Goal: Task Accomplishment & Management: Use online tool/utility

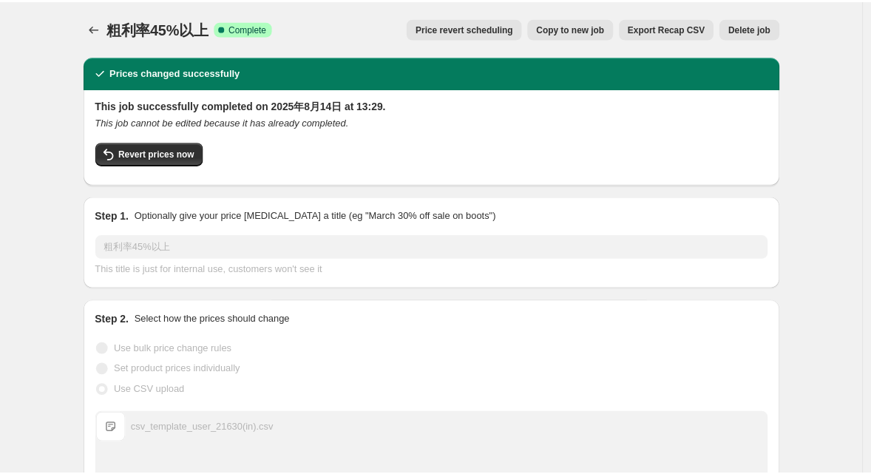
scroll to position [49, 0]
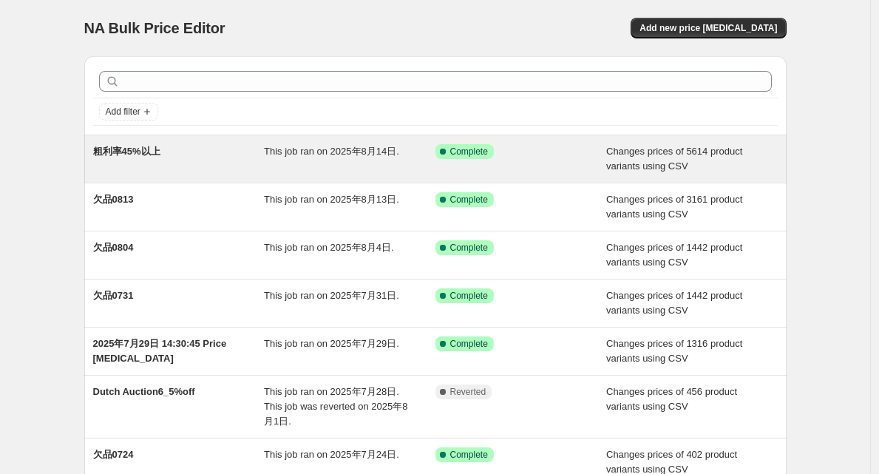
click at [140, 152] on span "粗利率45%以上" at bounding box center [126, 151] width 67 height 11
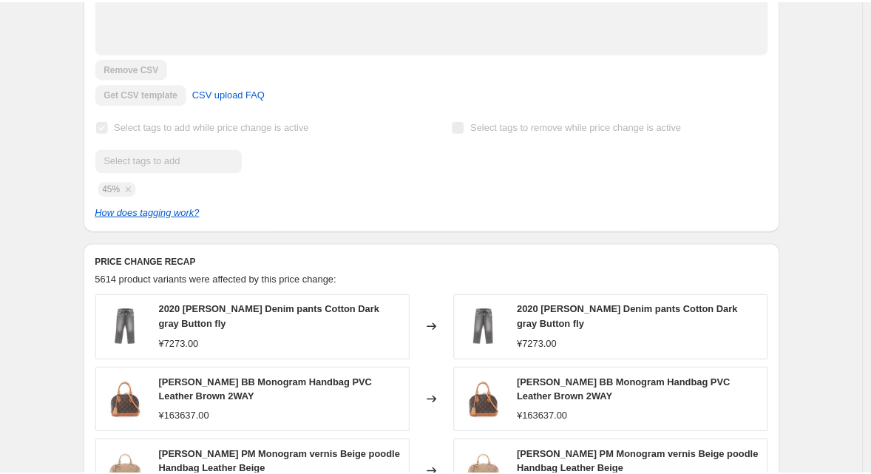
scroll to position [450, 0]
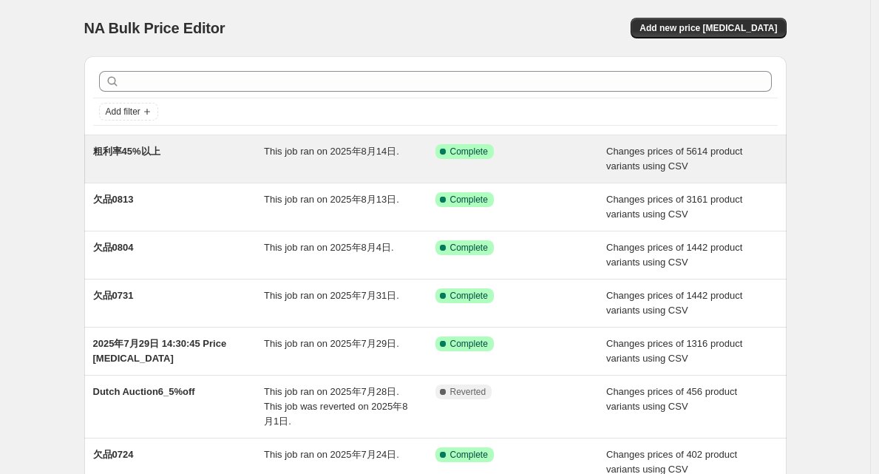
click at [149, 149] on span "粗利率45%以上" at bounding box center [126, 151] width 67 height 11
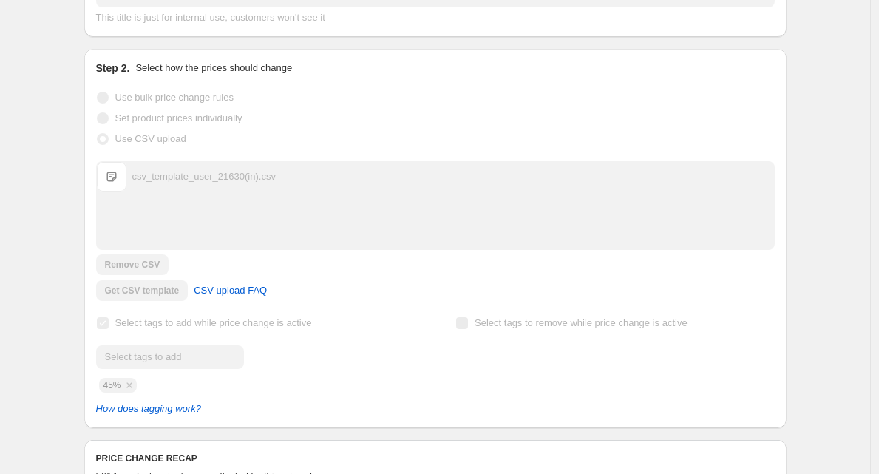
scroll to position [258, 0]
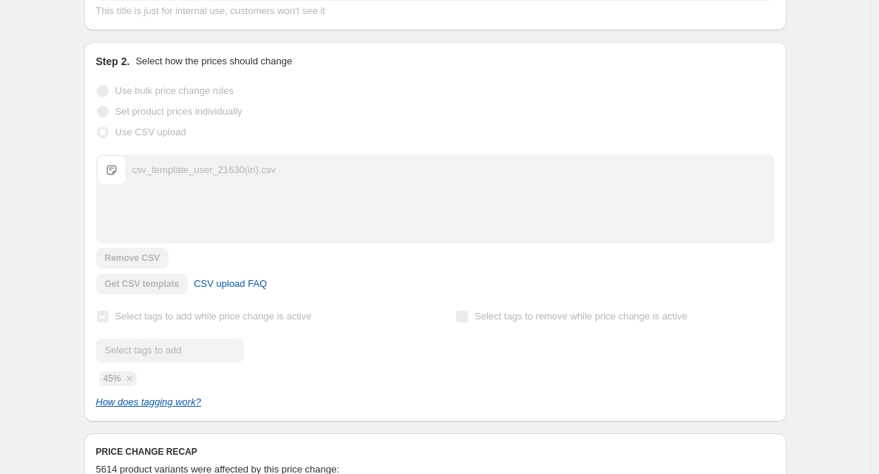
click at [164, 169] on div "csv_template_user_21630(in).csv" at bounding box center [203, 170] width 143 height 15
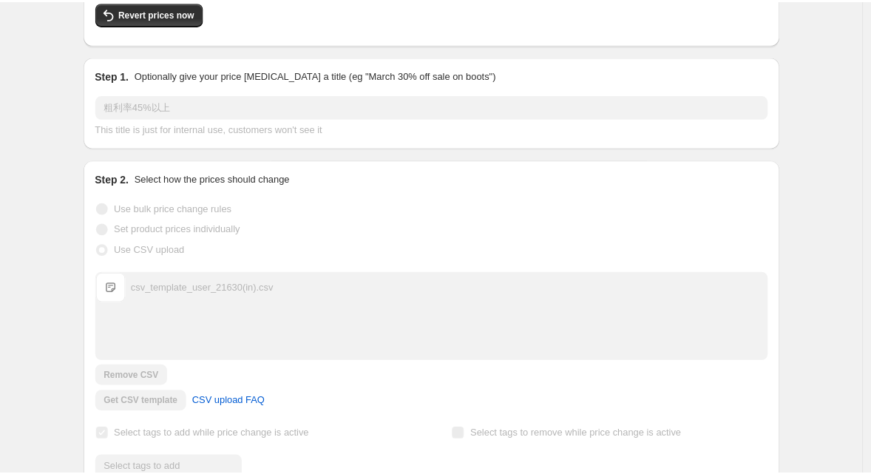
scroll to position [0, 0]
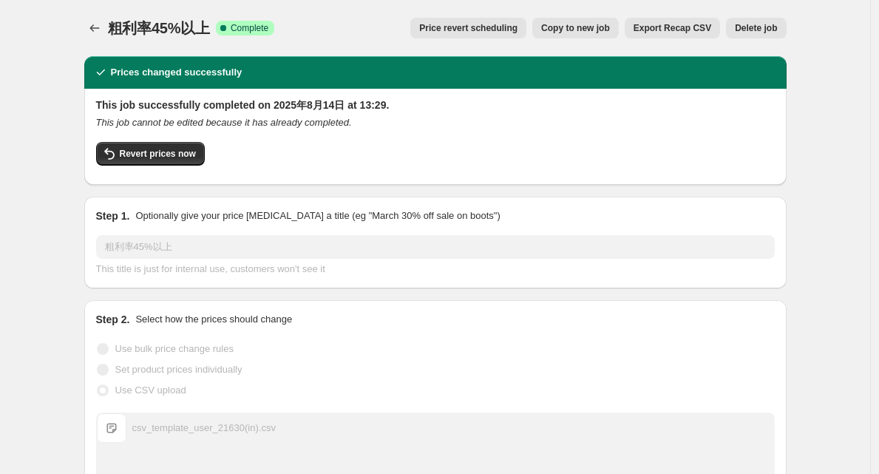
drag, startPoint x: 623, startPoint y: 27, endPoint x: 726, endPoint y: 25, distance: 102.8
click at [726, 25] on div "Price revert scheduling Copy to new job Export Recap CSV Delete job" at bounding box center [536, 28] width 500 height 21
click at [682, 30] on span "Export Recap CSV" at bounding box center [673, 28] width 78 height 12
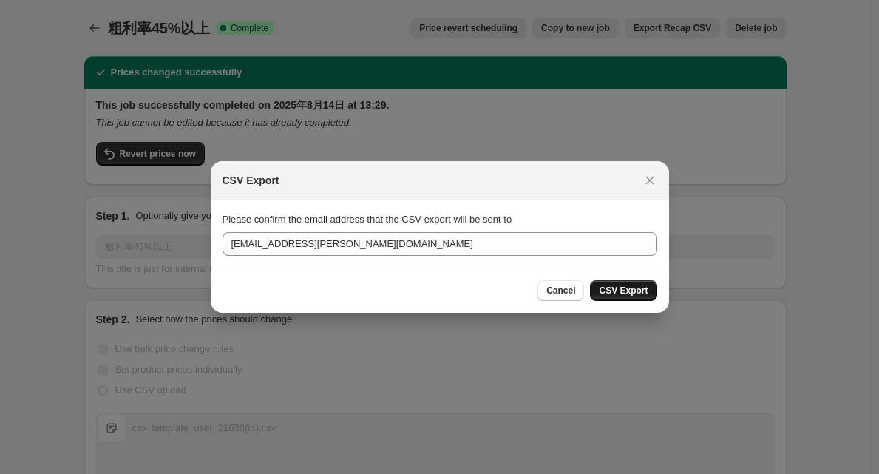
click at [621, 291] on span "CSV Export" at bounding box center [623, 291] width 49 height 12
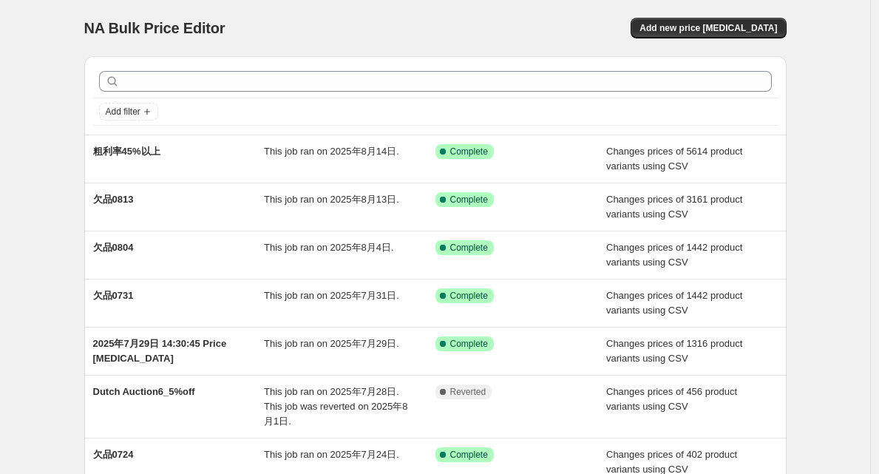
click at [361, 44] on div "NA Bulk Price Editor. This page is ready NA Bulk Price Editor Add new price cha…" at bounding box center [435, 28] width 702 height 56
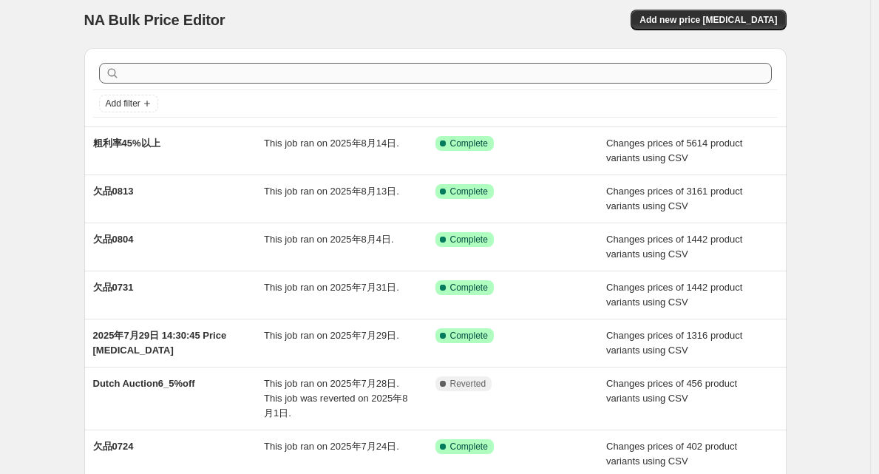
scroll to position [4, 0]
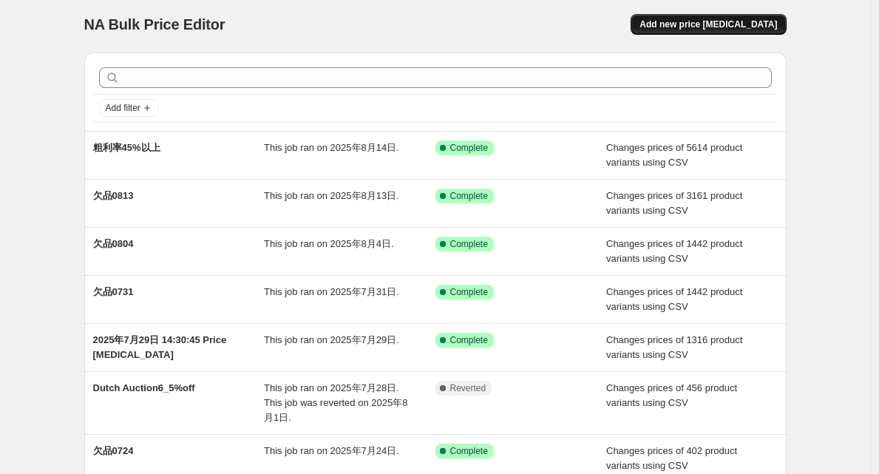
click at [691, 27] on span "Add new price [MEDICAL_DATA]" at bounding box center [707, 24] width 137 height 12
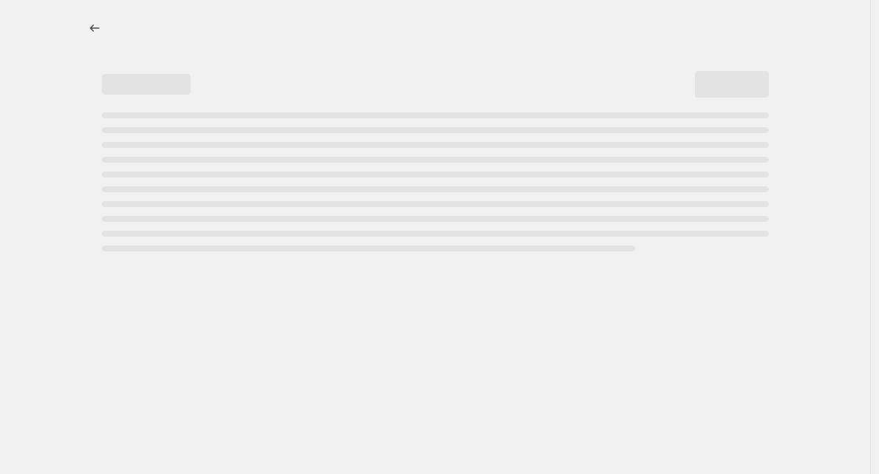
select select "percentage"
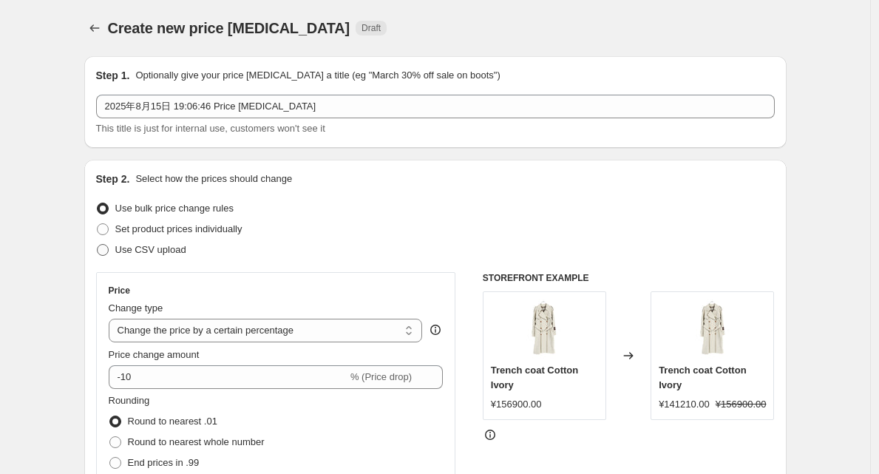
click at [120, 250] on span "Use CSV upload" at bounding box center [150, 249] width 71 height 11
click at [98, 245] on input "Use CSV upload" at bounding box center [97, 244] width 1 height 1
radio input "true"
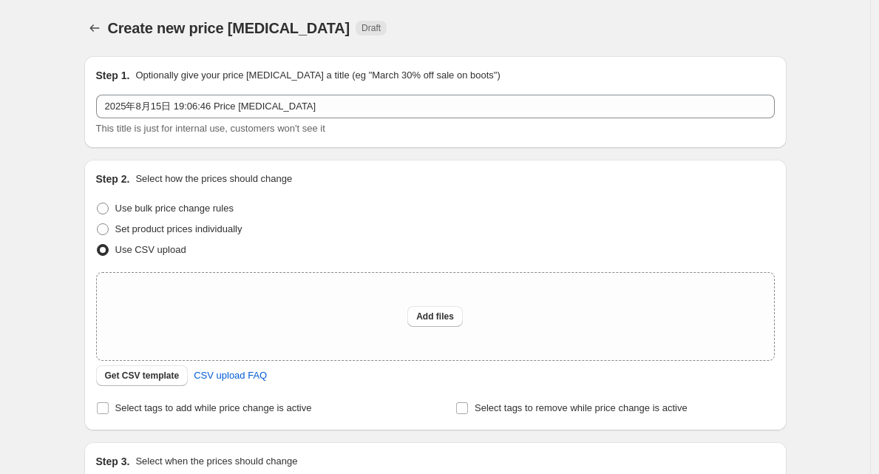
scroll to position [10, 0]
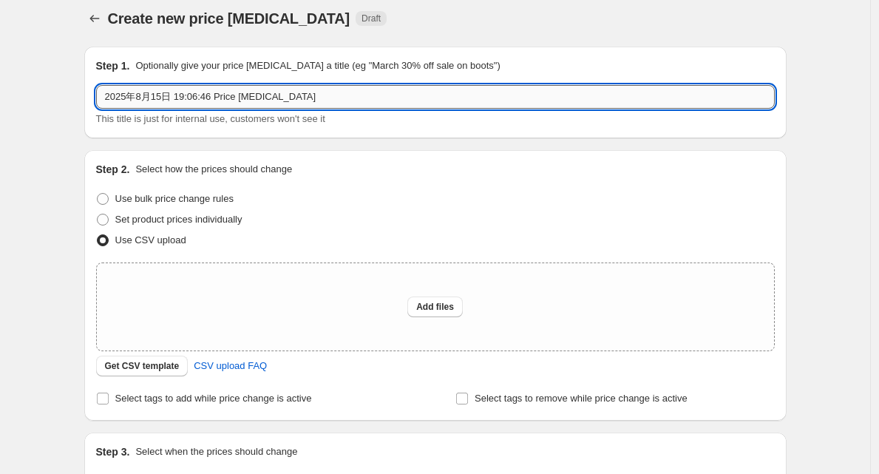
click at [149, 98] on input "2025年8月15日 19:06:46 Price change job" at bounding box center [435, 97] width 679 height 24
click at [172, 99] on input "items 45%" at bounding box center [435, 97] width 679 height 24
click at [137, 99] on input "items 45%" at bounding box center [435, 97] width 679 height 24
click at [178, 99] on input "items over 45%" at bounding box center [435, 97] width 679 height 24
click at [109, 97] on input "items over 45% profit" at bounding box center [435, 97] width 679 height 24
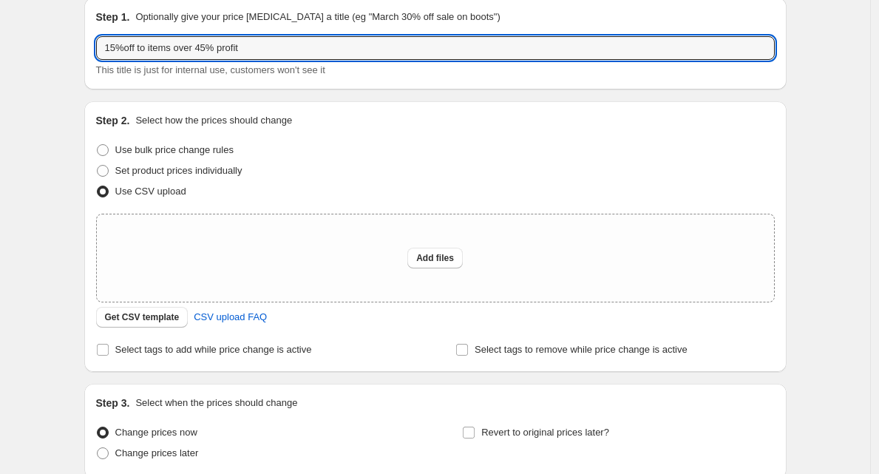
scroll to position [74, 0]
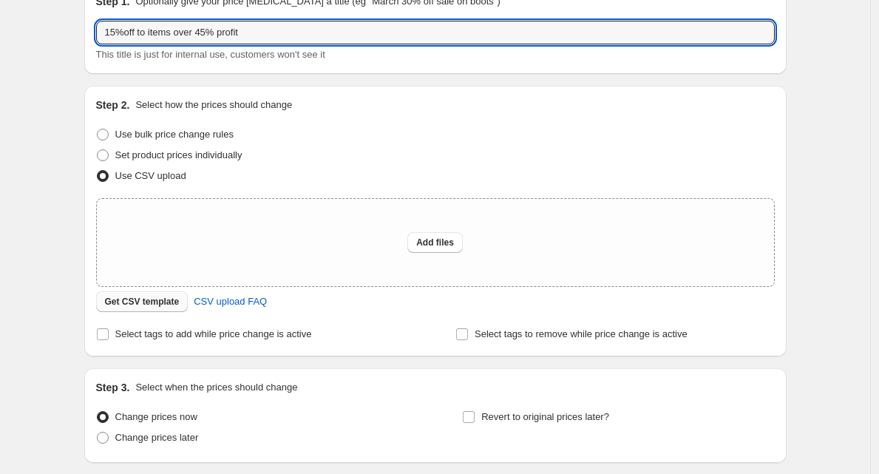
type input "15%off to items over 45% profit"
click at [163, 302] on span "Get CSV template" at bounding box center [142, 302] width 75 height 12
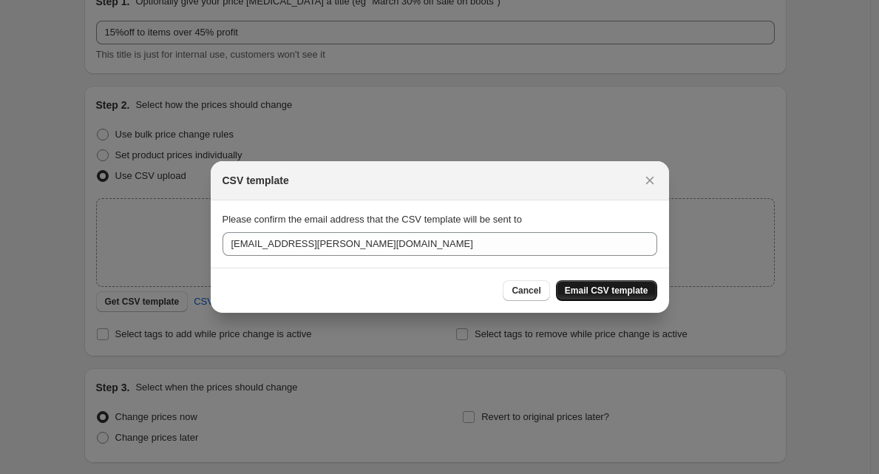
click at [571, 287] on span "Email CSV template" at bounding box center [607, 291] width 84 height 12
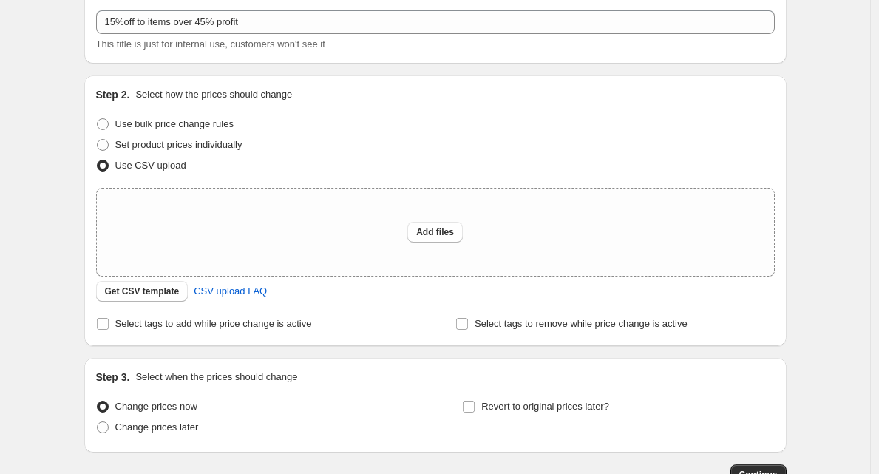
scroll to position [148, 0]
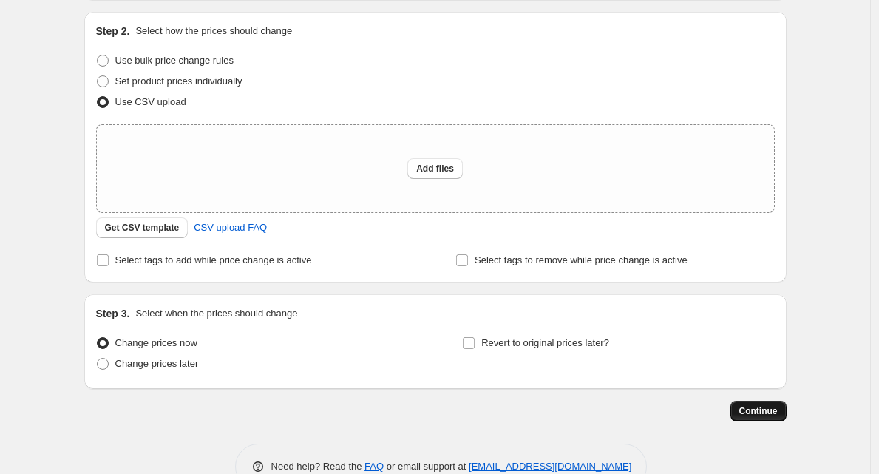
click at [764, 410] on span "Continue" at bounding box center [758, 411] width 38 height 12
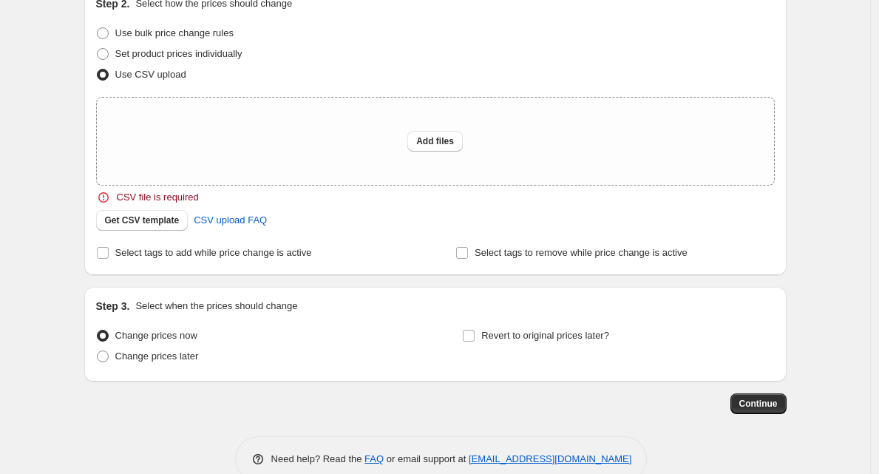
scroll to position [288, 0]
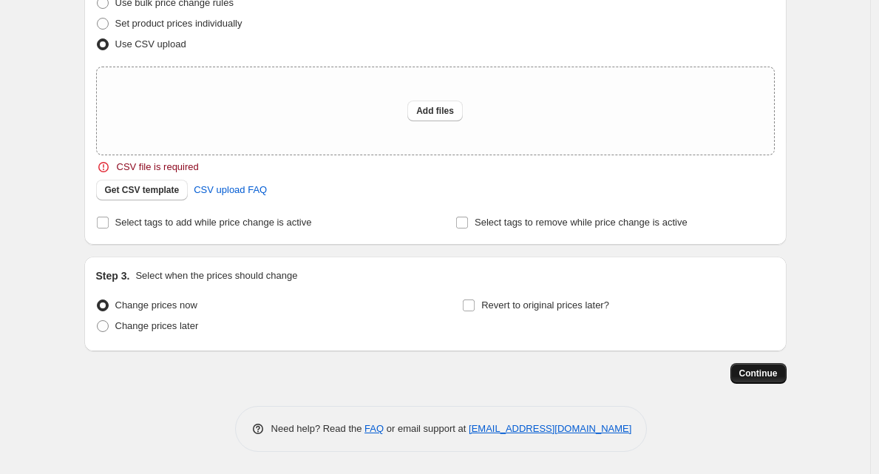
click at [777, 368] on span "Continue" at bounding box center [758, 373] width 38 height 12
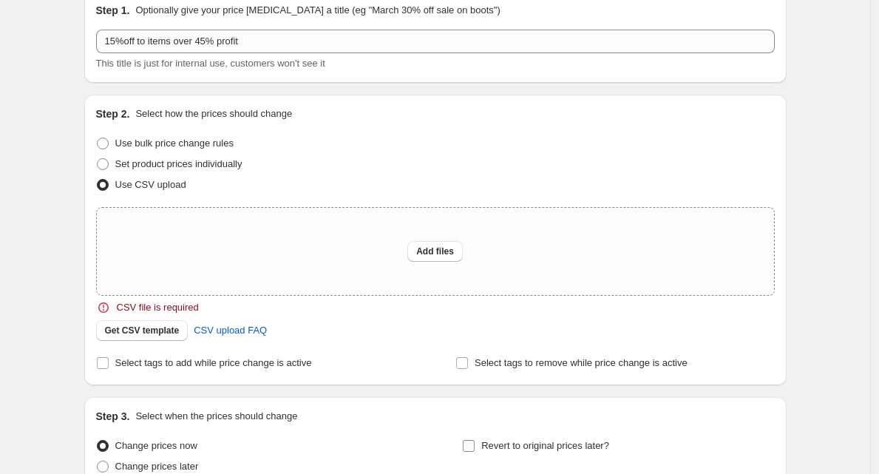
scroll to position [151, 0]
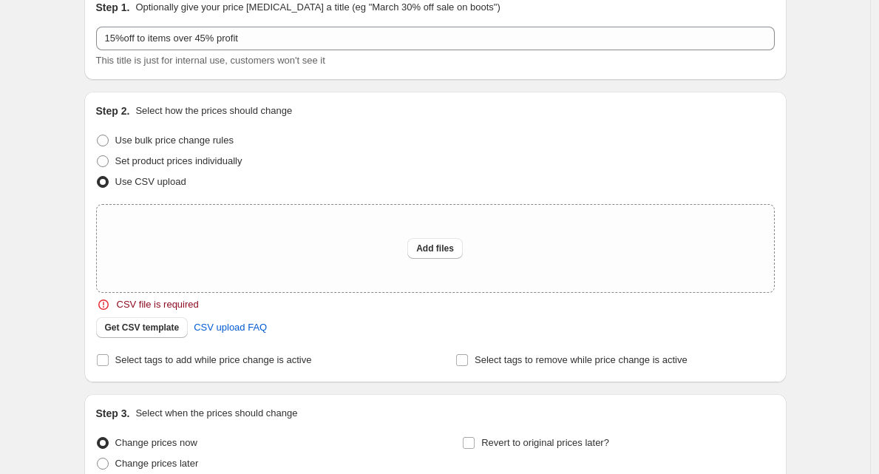
click at [24, 237] on div "Create new price change job. This page is ready Create new price change job Dra…" at bounding box center [435, 230] width 870 height 762
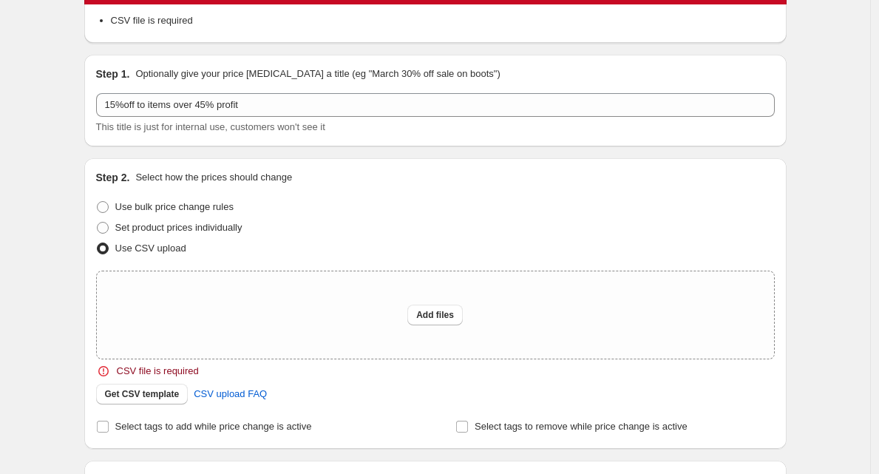
scroll to position [94, 0]
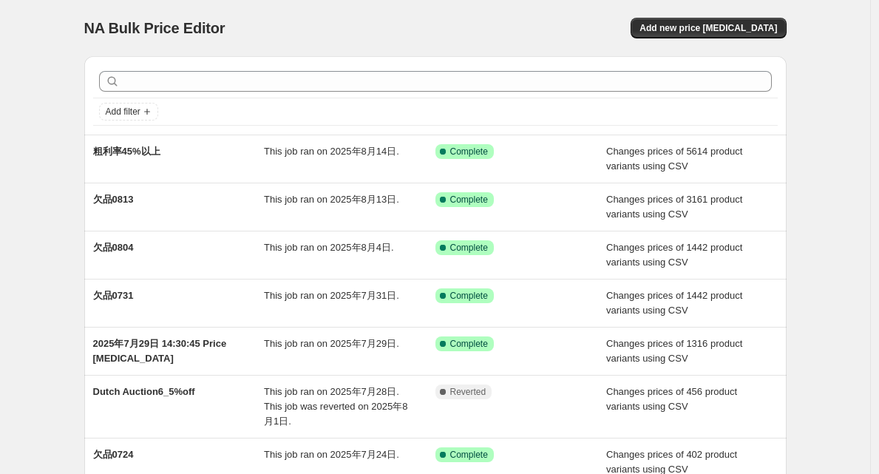
click at [611, 32] on div "Add new price [MEDICAL_DATA]" at bounding box center [610, 28] width 353 height 21
click at [689, 27] on span "Add new price [MEDICAL_DATA]" at bounding box center [707, 28] width 137 height 12
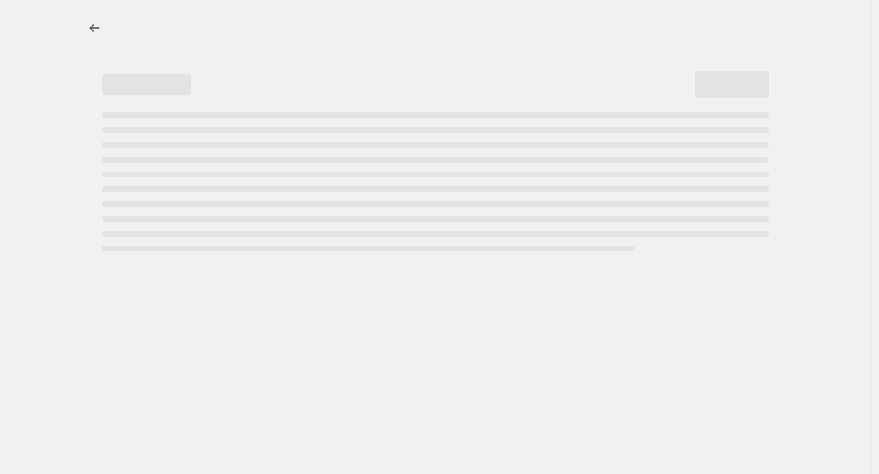
select select "percentage"
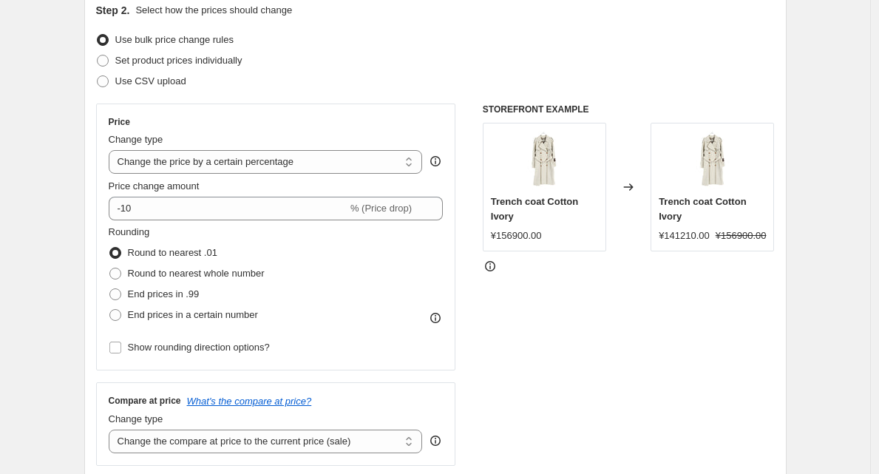
scroll to position [170, 0]
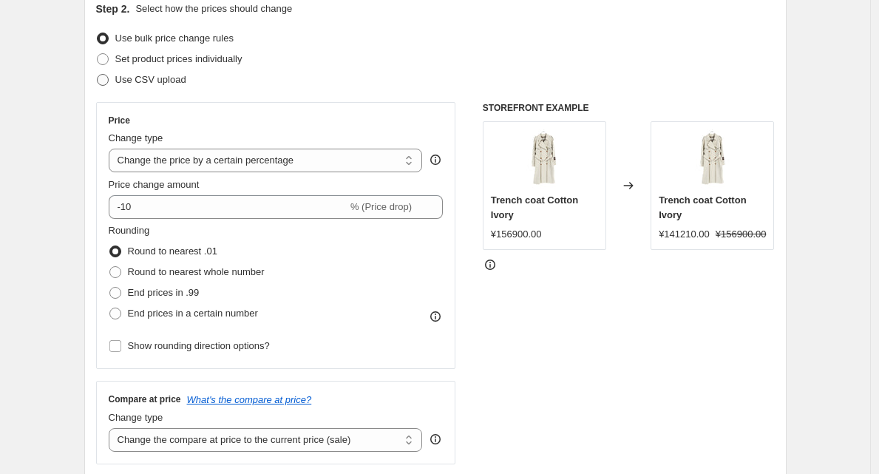
click at [109, 80] on span at bounding box center [103, 80] width 12 height 12
click at [98, 75] on input "Use CSV upload" at bounding box center [97, 74] width 1 height 1
radio input "true"
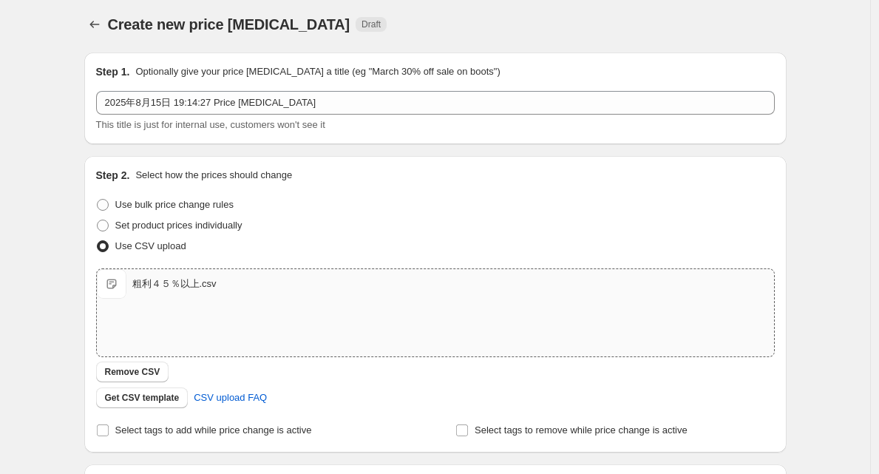
scroll to position [0, 0]
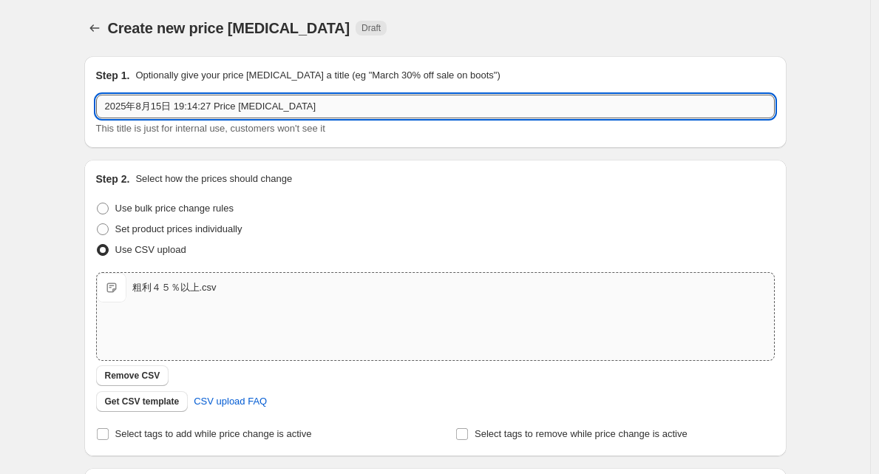
click at [342, 116] on input "2025年8月15日 19:14:27 Price change job" at bounding box center [435, 107] width 679 height 24
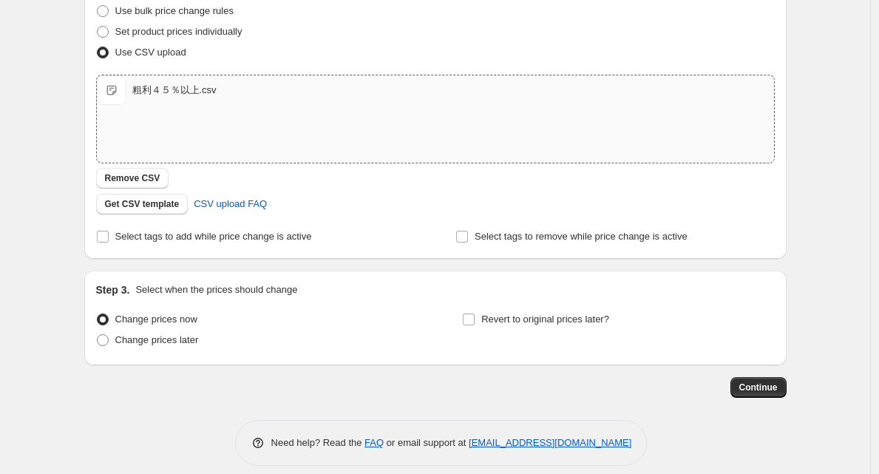
scroll to position [211, 0]
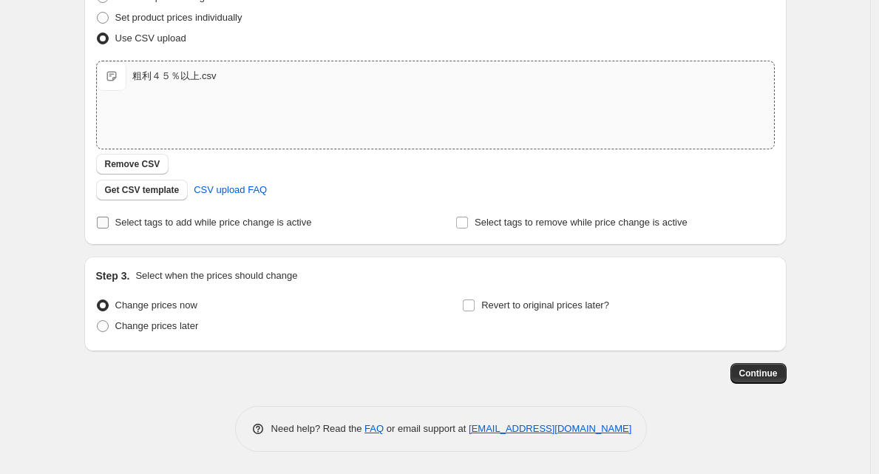
click at [130, 226] on span "Select tags to add while price change is active" at bounding box center [213, 222] width 197 height 11
click at [109, 226] on input "Select tags to add while price change is active" at bounding box center [103, 223] width 12 height 12
checkbox input "true"
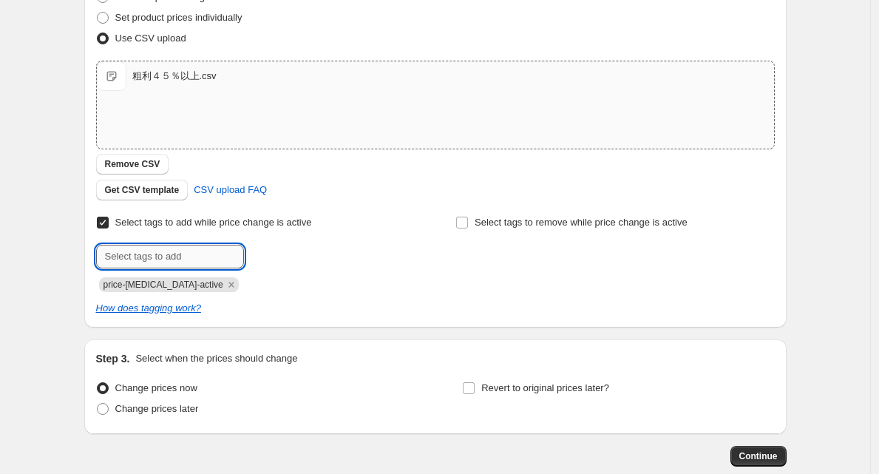
click at [151, 254] on input "text" at bounding box center [170, 257] width 148 height 24
type input "45%"
click at [273, 260] on button "Add 45%" at bounding box center [275, 255] width 55 height 21
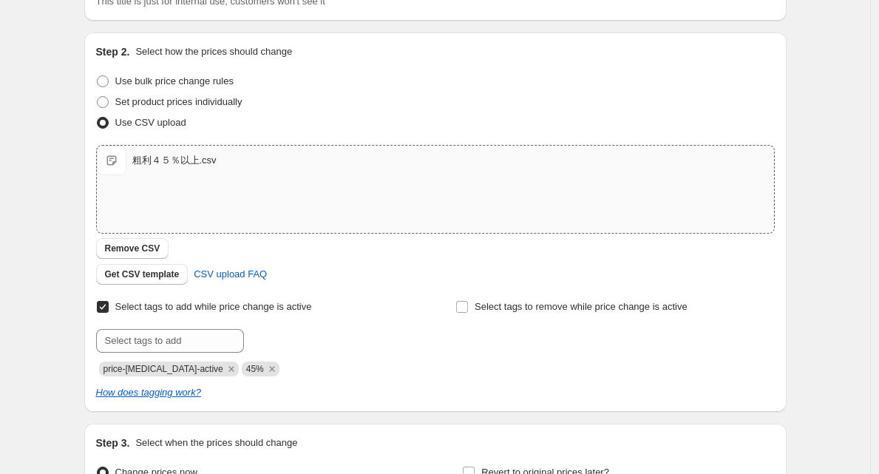
scroll to position [0, 0]
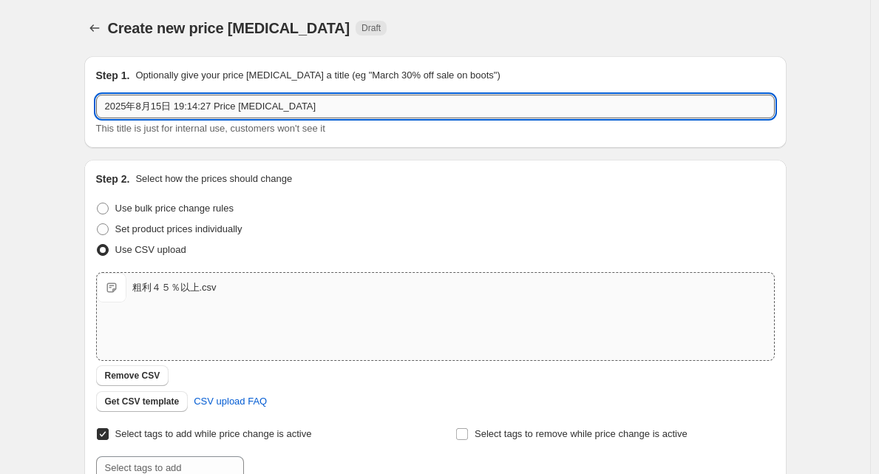
click at [313, 112] on input "2025年8月15日 19:14:27 Price change job" at bounding box center [435, 107] width 679 height 24
type input "2"
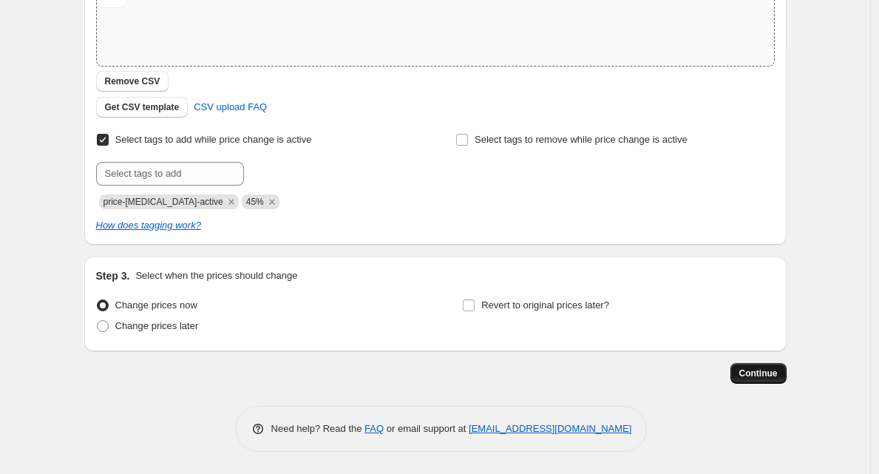
type input "15%off to items over 45% profits"
click at [755, 377] on span "Continue" at bounding box center [758, 373] width 38 height 12
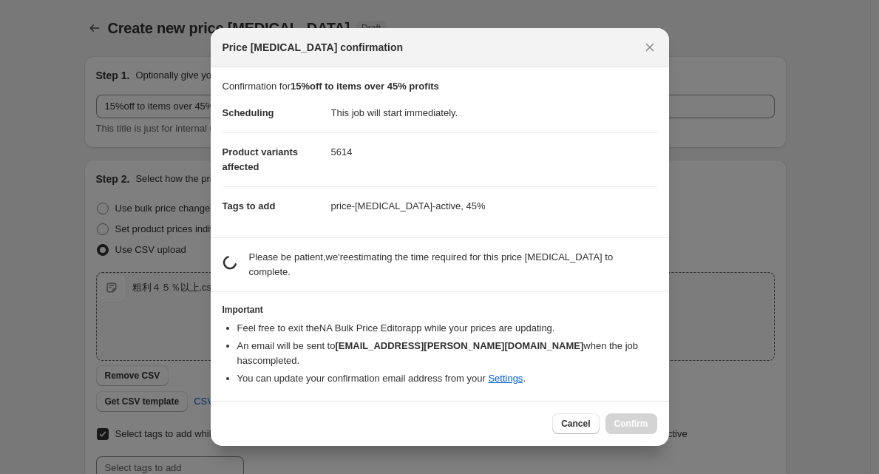
scroll to position [0, 0]
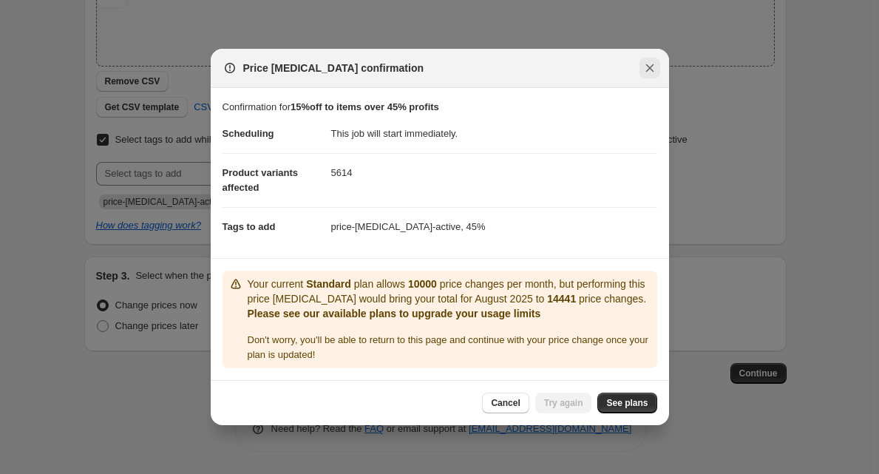
click at [651, 64] on icon "Close" at bounding box center [649, 68] width 8 height 8
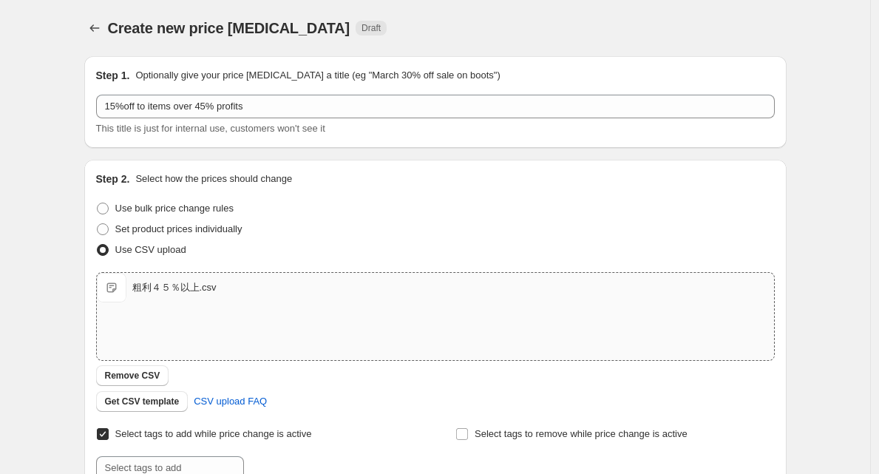
scroll to position [294, 0]
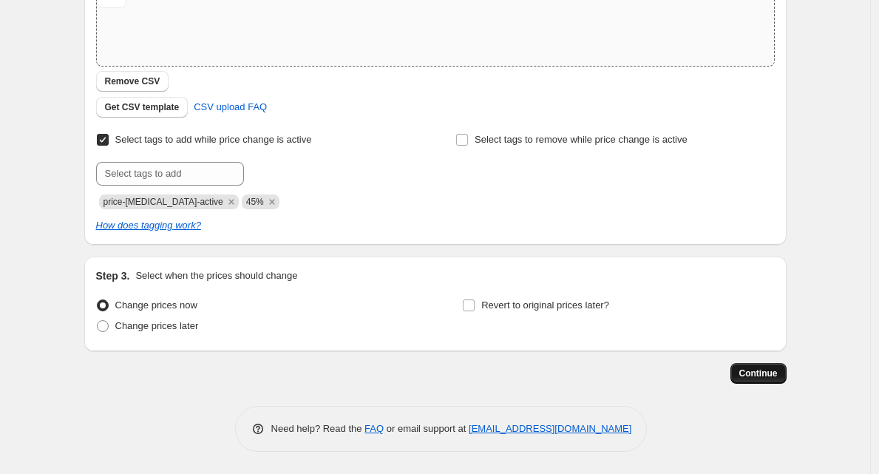
click at [758, 370] on span "Continue" at bounding box center [758, 373] width 38 height 12
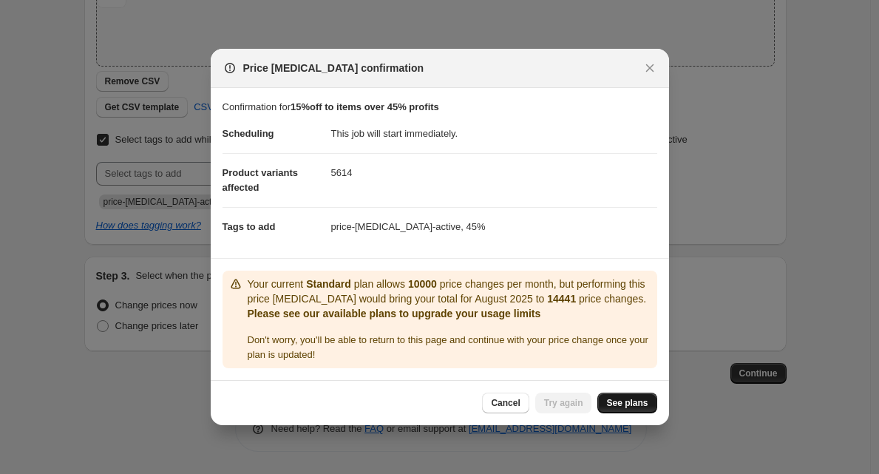
click at [614, 409] on span "See plans" at bounding box center [626, 403] width 41 height 12
click at [560, 407] on span "Try again" at bounding box center [563, 403] width 39 height 12
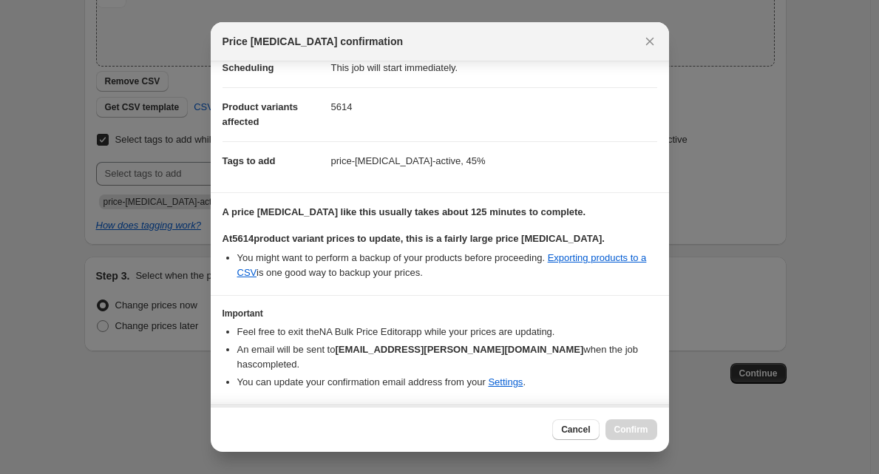
scroll to position [67, 0]
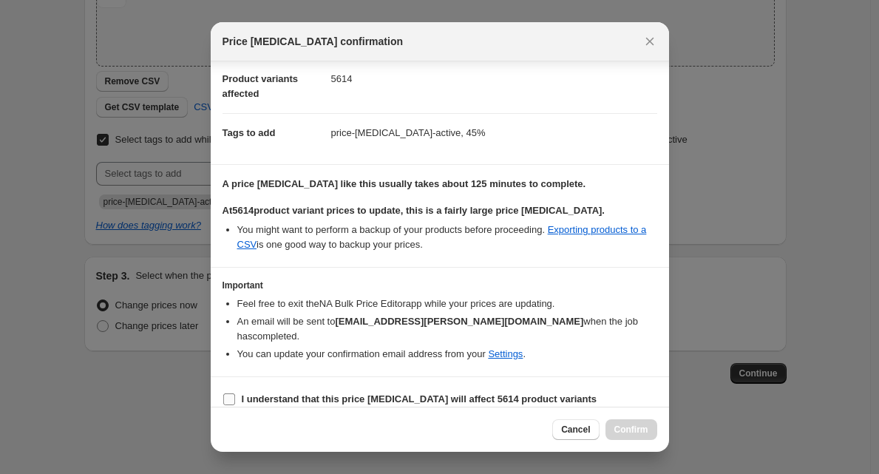
click at [242, 393] on b "I understand that this price change job will affect 5614 product variants" at bounding box center [420, 398] width 356 height 11
click at [235, 393] on input "I understand that this price change job will affect 5614 product variants" at bounding box center [229, 399] width 12 height 12
checkbox input "true"
click at [628, 432] on span "Confirm" at bounding box center [631, 430] width 34 height 12
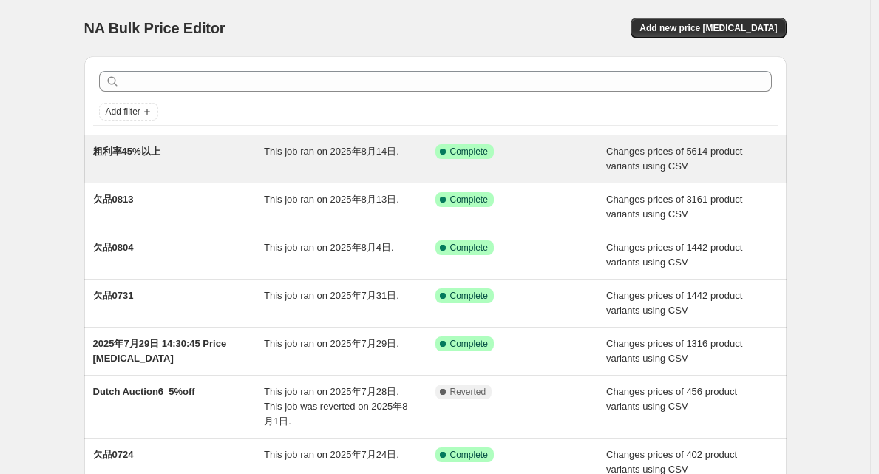
click at [145, 158] on div "粗利率45%以上" at bounding box center [179, 159] width 172 height 30
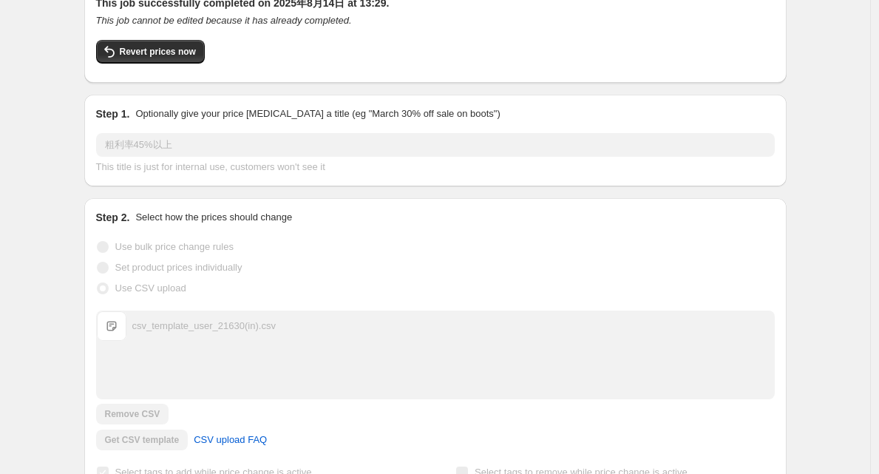
scroll to position [89, 0]
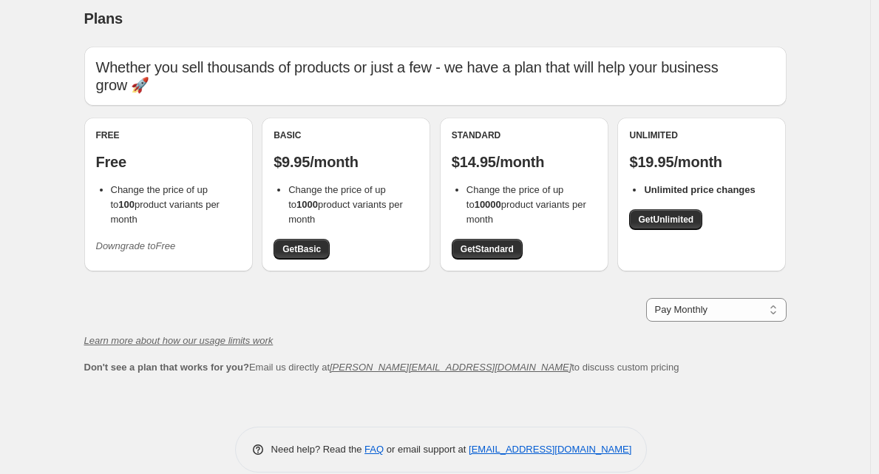
scroll to position [9, 0]
copy p "$14.95/month"
drag, startPoint x: 456, startPoint y: 146, endPoint x: 558, endPoint y: 147, distance: 102.0
click at [558, 154] on p "$14.95/month" at bounding box center [524, 163] width 145 height 18
drag, startPoint x: 635, startPoint y: 147, endPoint x: 741, endPoint y: 147, distance: 105.7
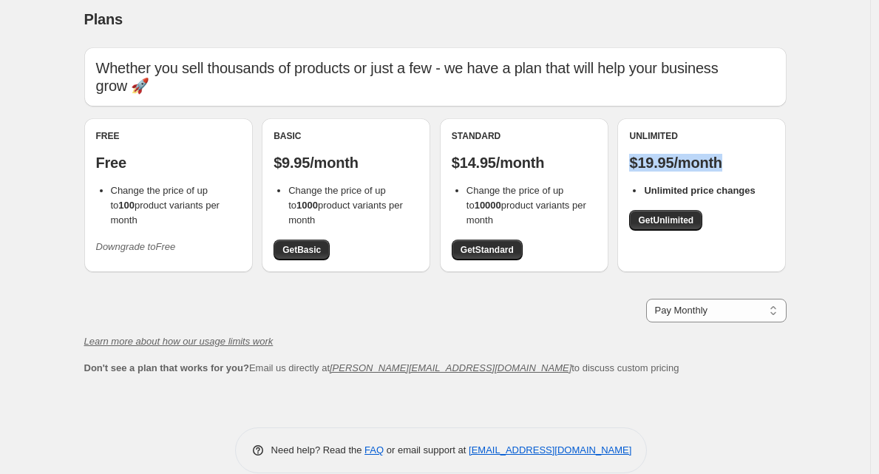
click at [741, 154] on p "$19.95/month" at bounding box center [701, 163] width 145 height 18
copy p "$19.95/month"
click at [669, 31] on div "Plans. This page is ready Plans" at bounding box center [435, 19] width 702 height 56
click at [676, 214] on span "Get Unlimited" at bounding box center [665, 220] width 55 height 12
